Goal: Transaction & Acquisition: Book appointment/travel/reservation

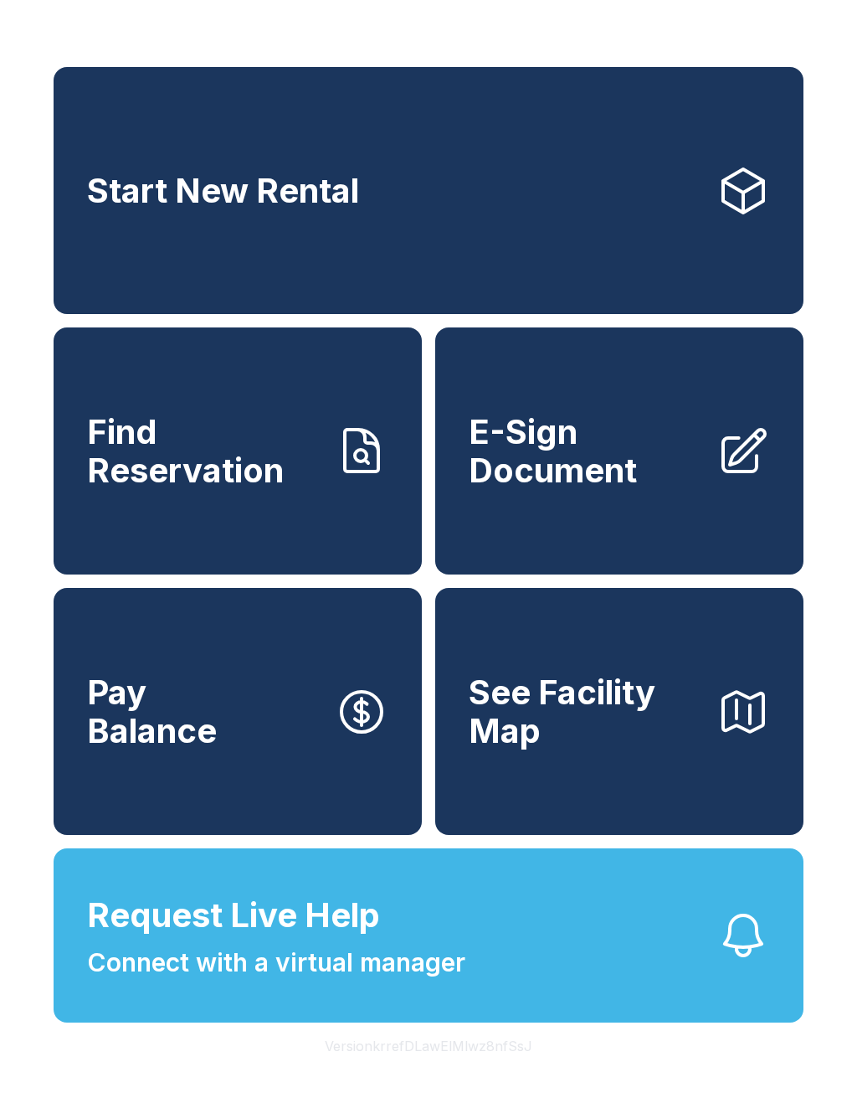
click at [170, 489] on span "Find Reservation" at bounding box center [204, 451] width 234 height 76
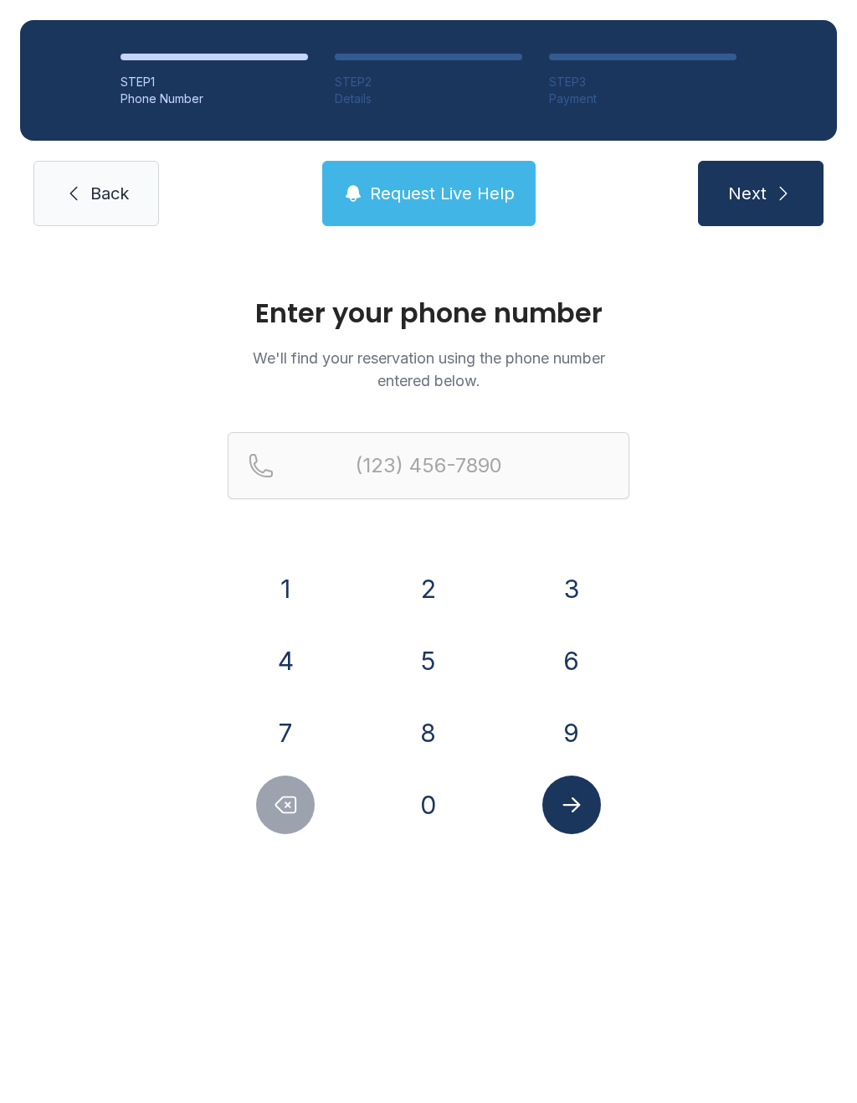
click at [301, 729] on button "7" at bounding box center [285, 732] width 59 height 59
click at [450, 820] on button "0" at bounding box center [428, 804] width 59 height 59
click at [590, 659] on button "6" at bounding box center [572, 660] width 59 height 59
click at [582, 728] on button "9" at bounding box center [572, 732] width 59 height 59
click at [304, 582] on button "1" at bounding box center [285, 588] width 59 height 59
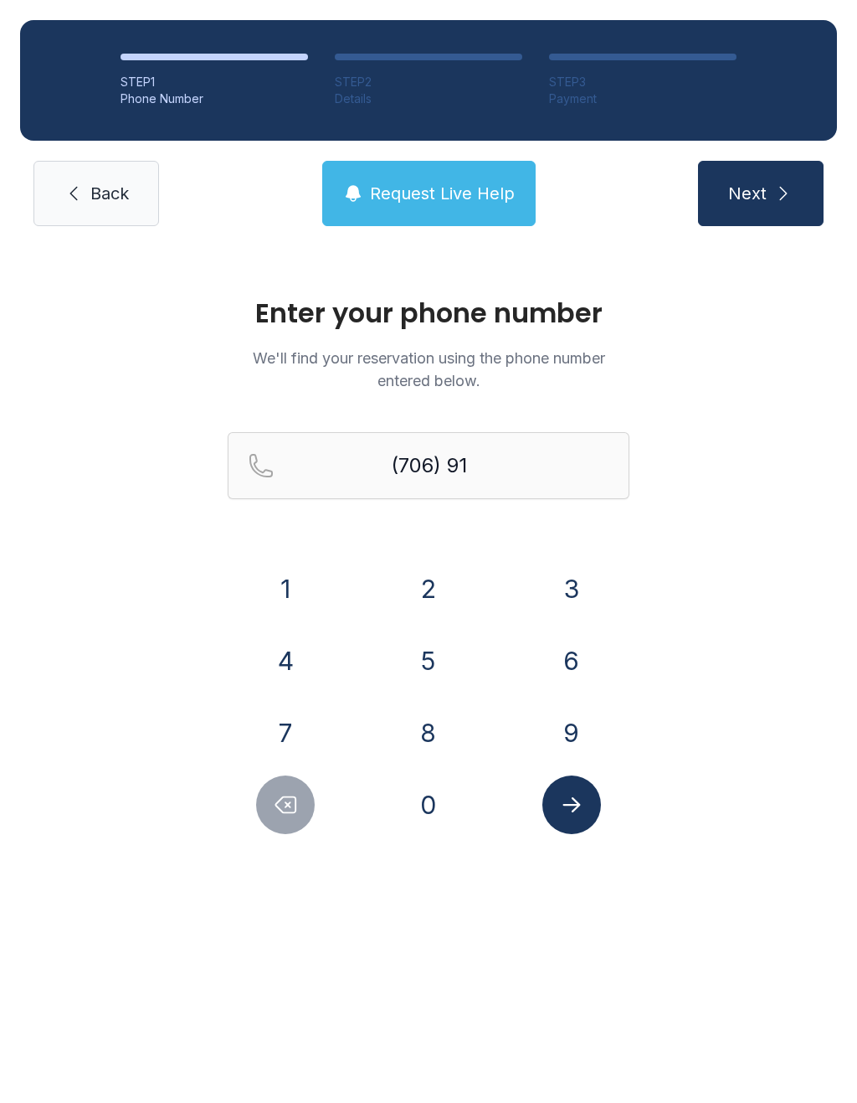
click at [288, 804] on icon "Delete number" at bounding box center [286, 805] width 20 height 16
click at [298, 660] on button "4" at bounding box center [285, 660] width 59 height 59
click at [440, 686] on button "5" at bounding box center [428, 660] width 59 height 59
click at [315, 657] on button "4" at bounding box center [285, 660] width 59 height 59
click at [590, 666] on button "6" at bounding box center [572, 660] width 59 height 59
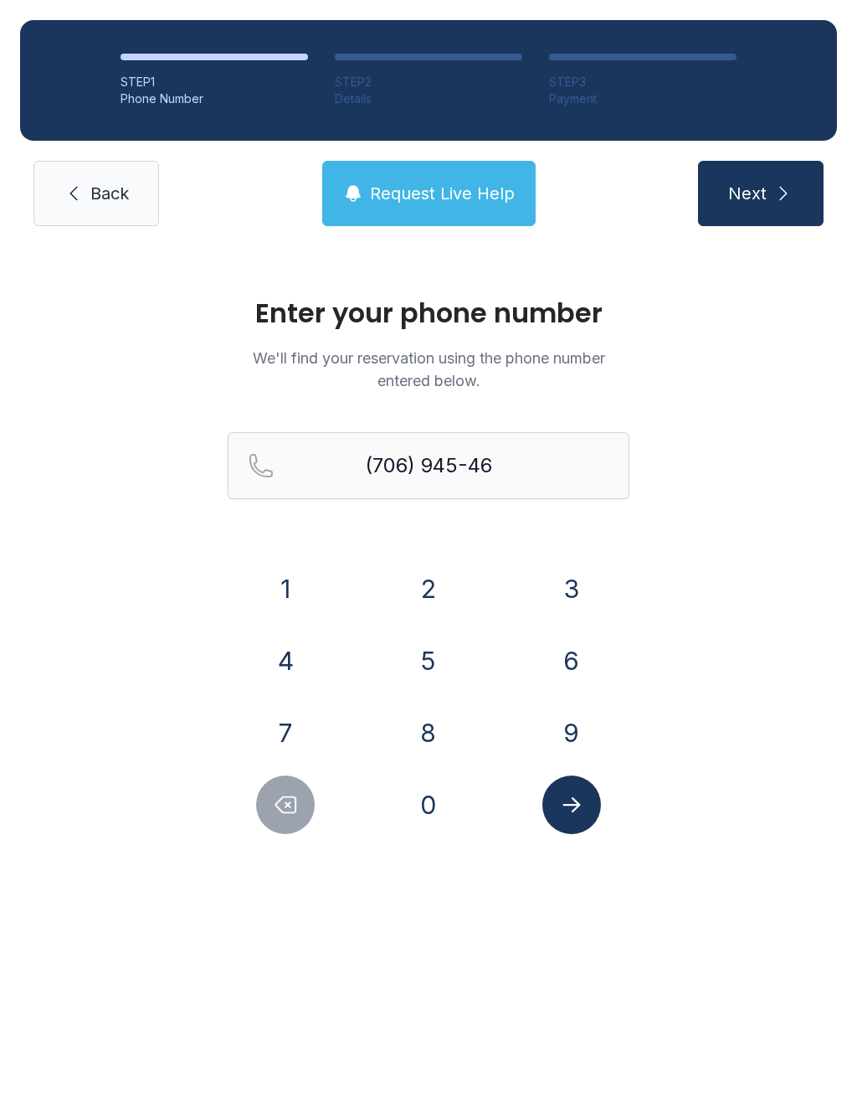
click at [589, 742] on button "9" at bounding box center [572, 732] width 59 height 59
click at [298, 583] on button "1" at bounding box center [285, 588] width 59 height 59
type input "[PHONE_NUMBER]"
click at [584, 809] on button "Submit lookup form" at bounding box center [572, 804] width 59 height 59
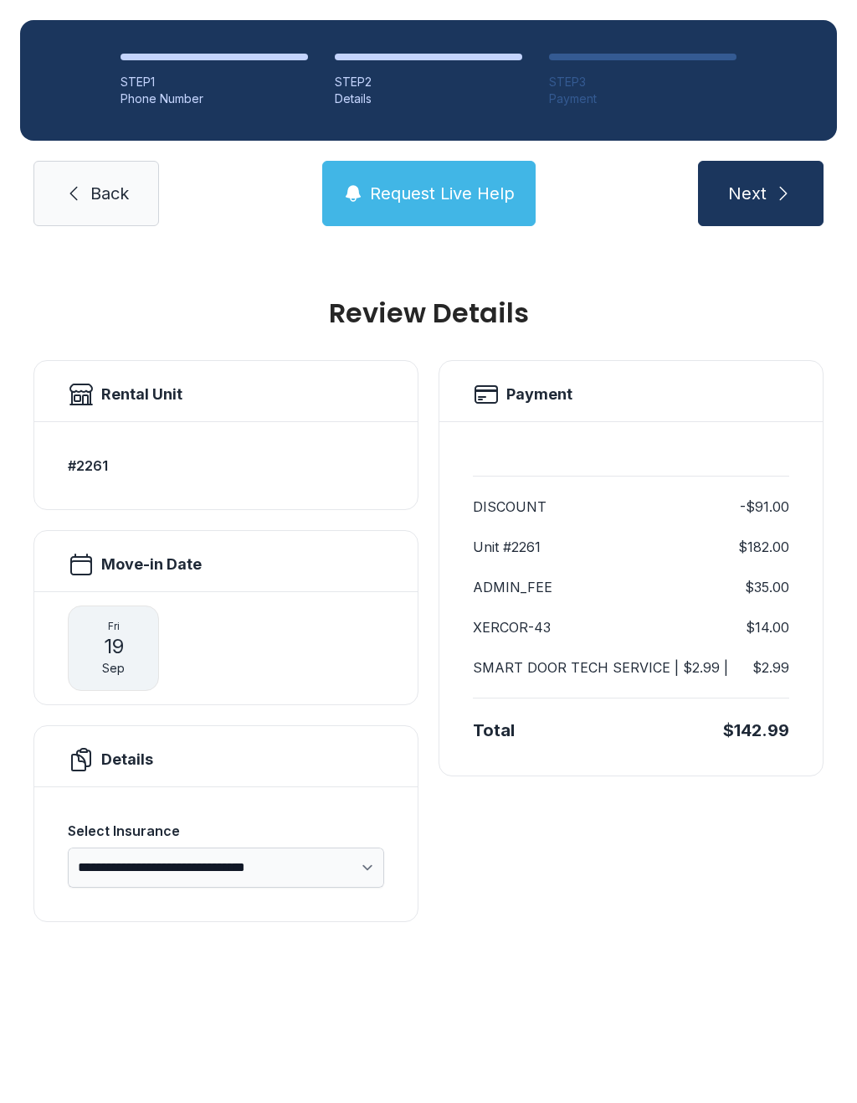
click at [754, 184] on span "Next" at bounding box center [747, 193] width 39 height 23
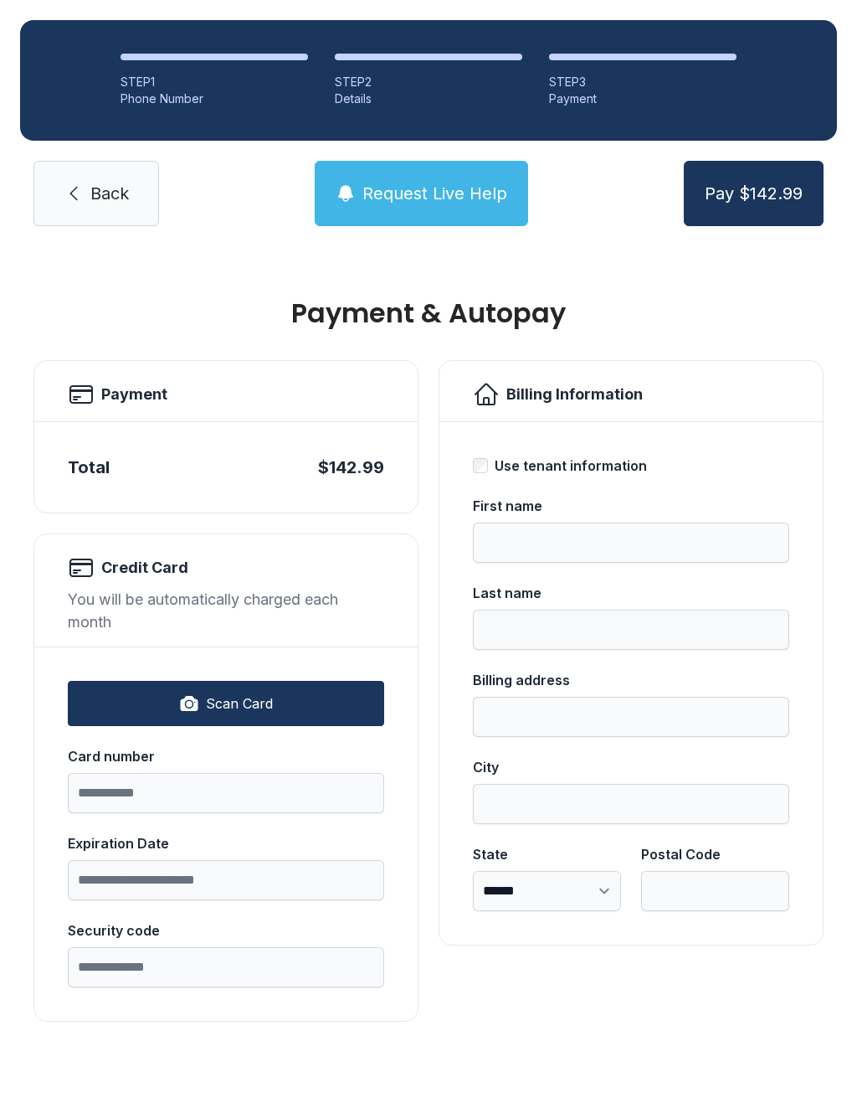
click at [759, 184] on span "Pay $142.99" at bounding box center [754, 193] width 98 height 23
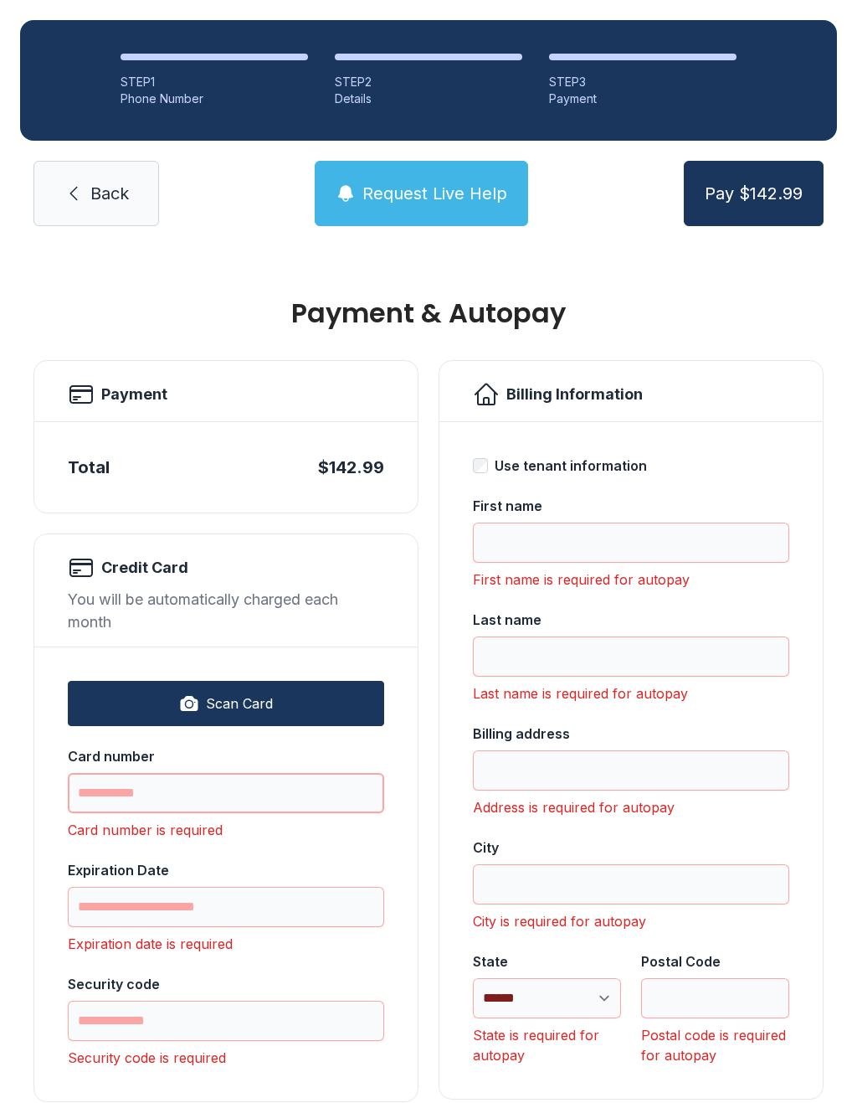
scroll to position [41, 0]
